Goal: Transaction & Acquisition: Purchase product/service

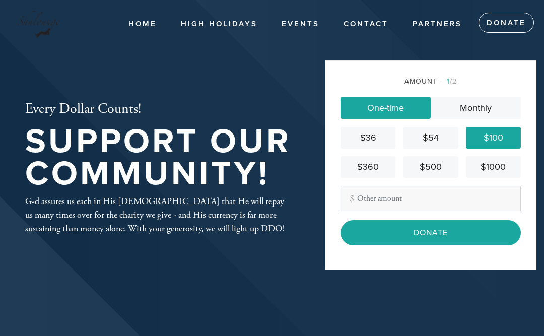
click at [431, 245] on input "Donate" at bounding box center [431, 232] width 180 height 25
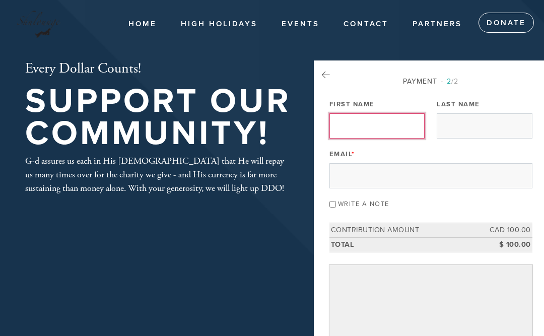
click at [392, 130] on input "First Name" at bounding box center [376, 125] width 95 height 25
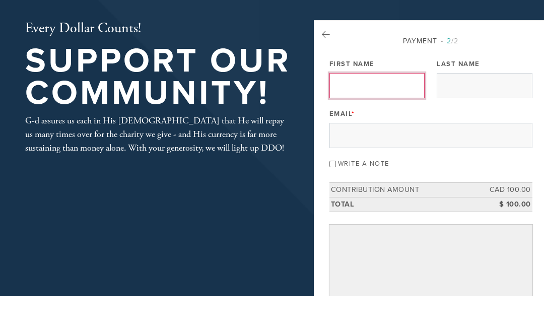
type input "[PERSON_NAME]"
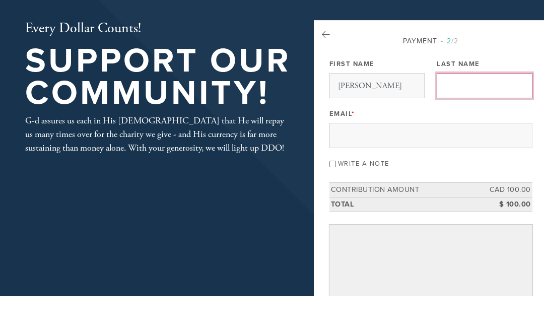
type input "[PERSON_NAME] ([PERSON_NAME])"
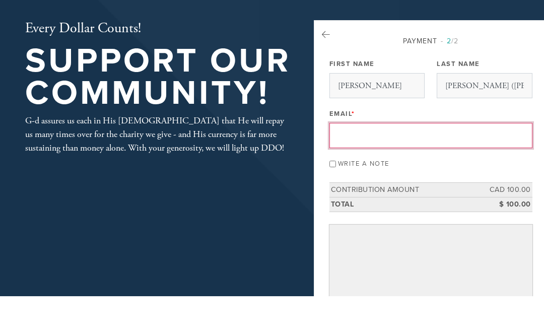
click at [502, 113] on input "[PERSON_NAME] ([PERSON_NAME])" at bounding box center [484, 125] width 95 height 25
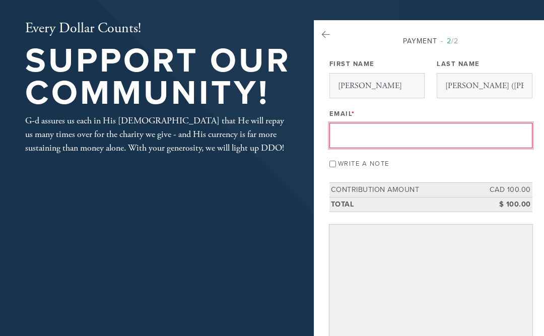
click at [504, 86] on input "[PERSON_NAME] ([PERSON_NAME])" at bounding box center [484, 85] width 95 height 25
click at [502, 84] on input "[PERSON_NAME] ([PERSON_NAME])" at bounding box center [484, 86] width 95 height 25
click at [409, 133] on input "Email *" at bounding box center [430, 135] width 203 height 25
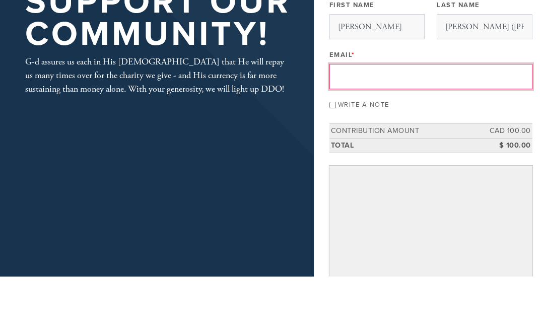
type input "[EMAIL_ADDRESS][DOMAIN_NAME]"
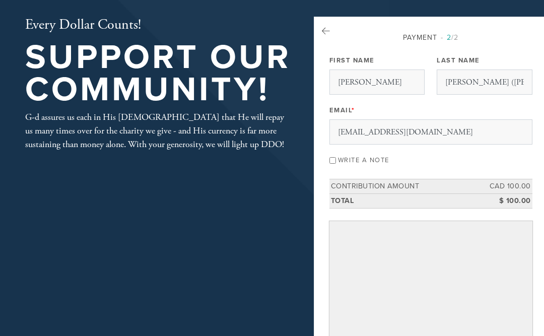
scroll to position [43, 0]
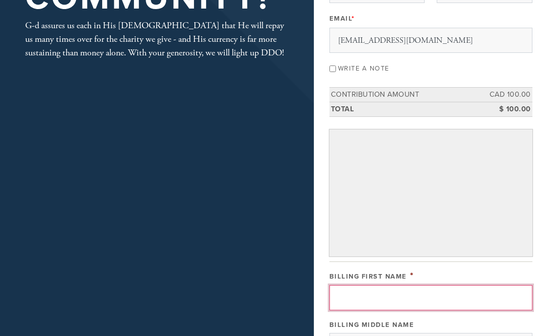
click at [431, 299] on input "Billing First Name" at bounding box center [430, 298] width 203 height 25
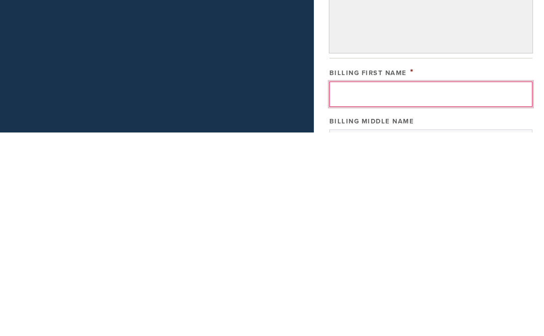
type input "[PERSON_NAME]"
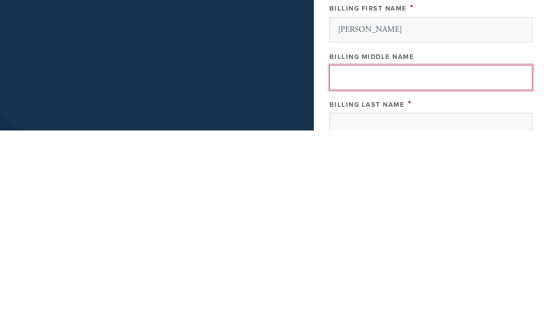
scroll to position [203, 0]
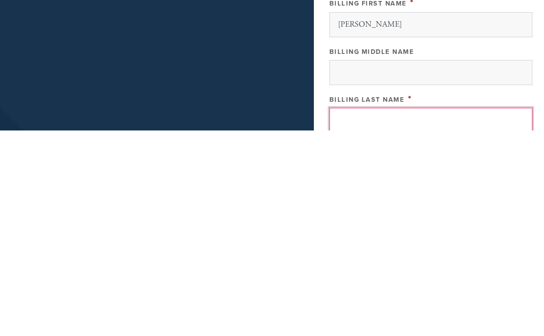
click at [422, 313] on input "Billing Last Name" at bounding box center [430, 325] width 203 height 25
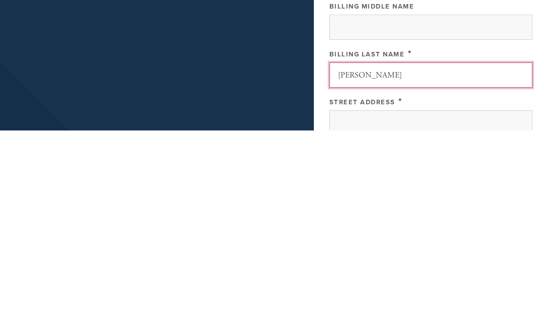
scroll to position [249, 0]
type input "[PERSON_NAME]"
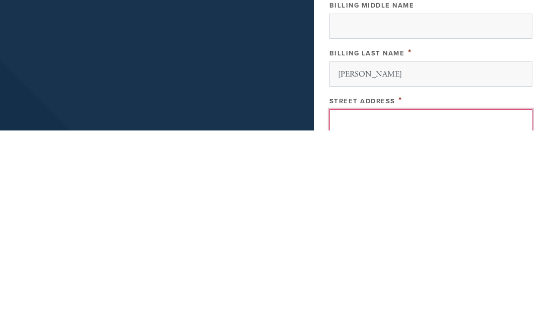
click at [414, 315] on input "Street Address" at bounding box center [430, 327] width 203 height 25
type input "5350 [PERSON_NAME]"
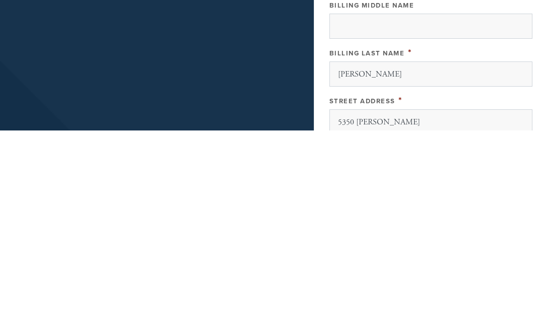
type input "Cote St Luc"
type input "H3X 3V2"
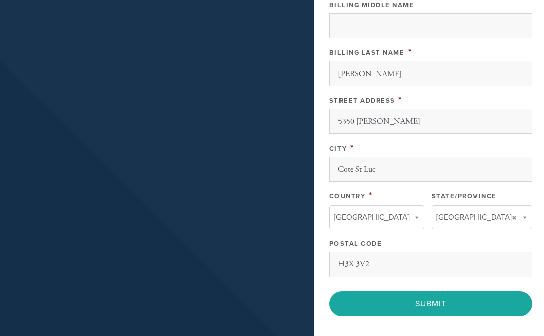
click at [446, 303] on input "Submit" at bounding box center [430, 303] width 203 height 25
